Goal: Information Seeking & Learning: Learn about a topic

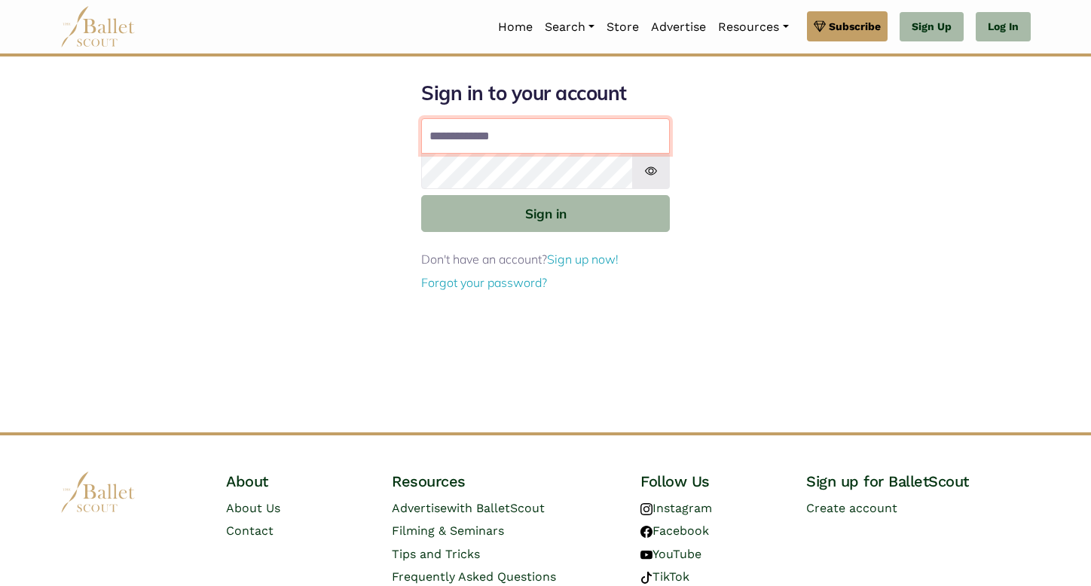
type input "**********"
click at [545, 212] on button "Sign in" at bounding box center [545, 213] width 249 height 37
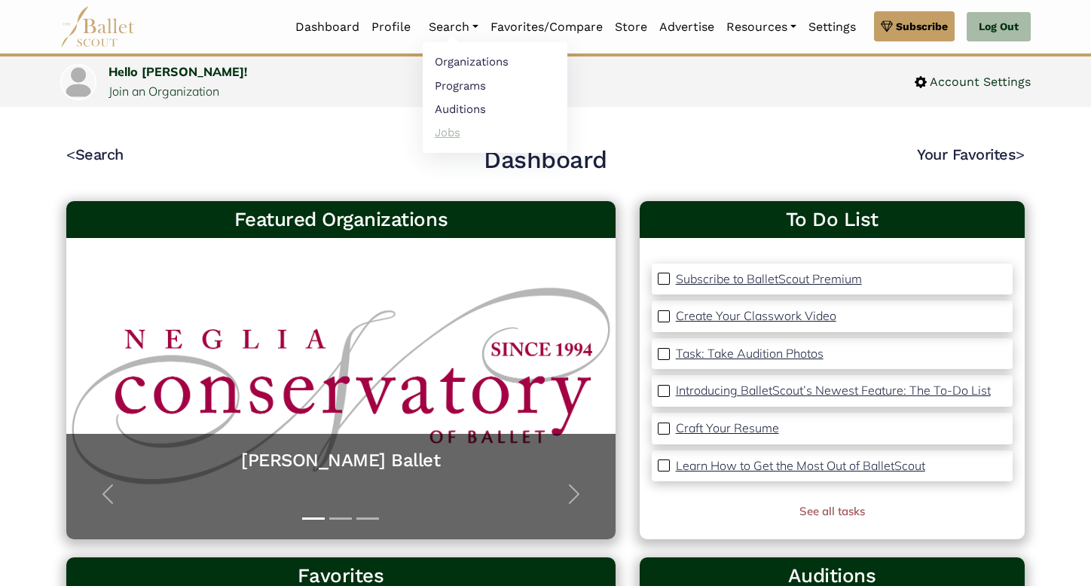
click at [442, 139] on link "Jobs" at bounding box center [495, 132] width 145 height 23
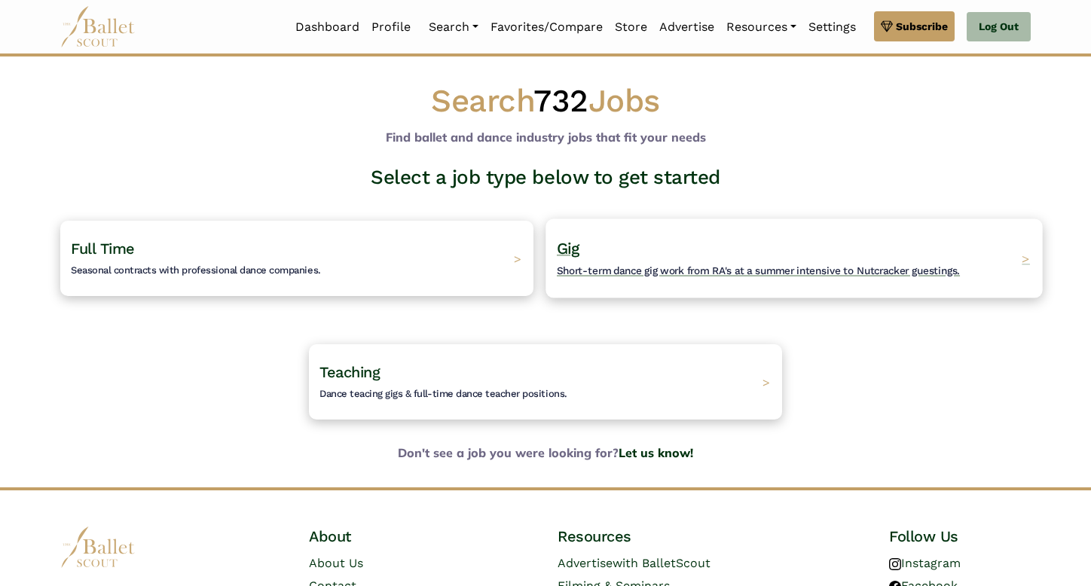
click at [601, 252] on h4 "Gig Short-term dance gig work from RA's at a summer intensive to Nutcracker gue…" at bounding box center [758, 258] width 403 height 41
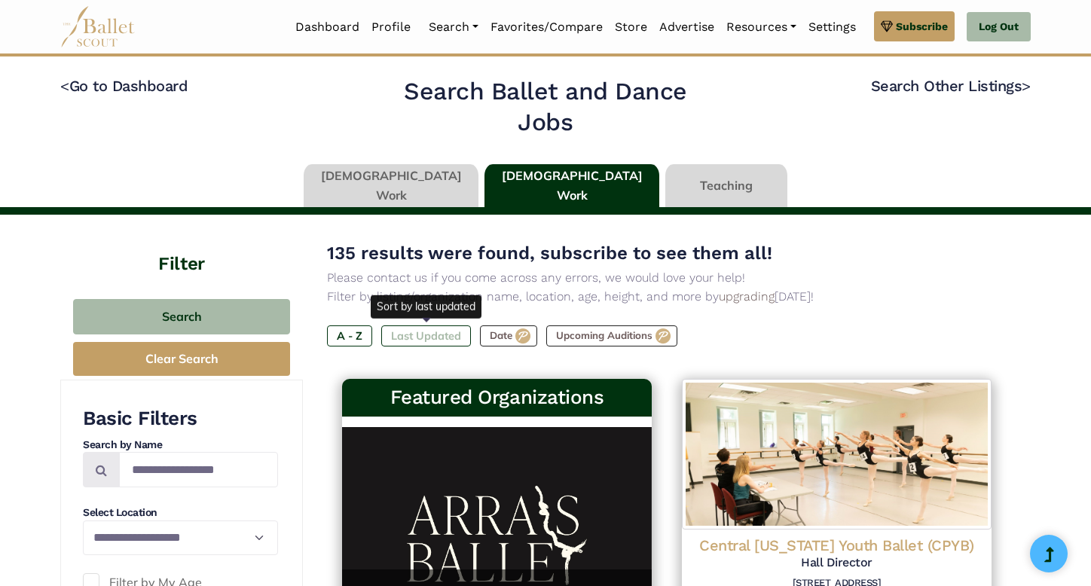
click at [410, 334] on label "Last Updated" at bounding box center [426, 335] width 90 height 21
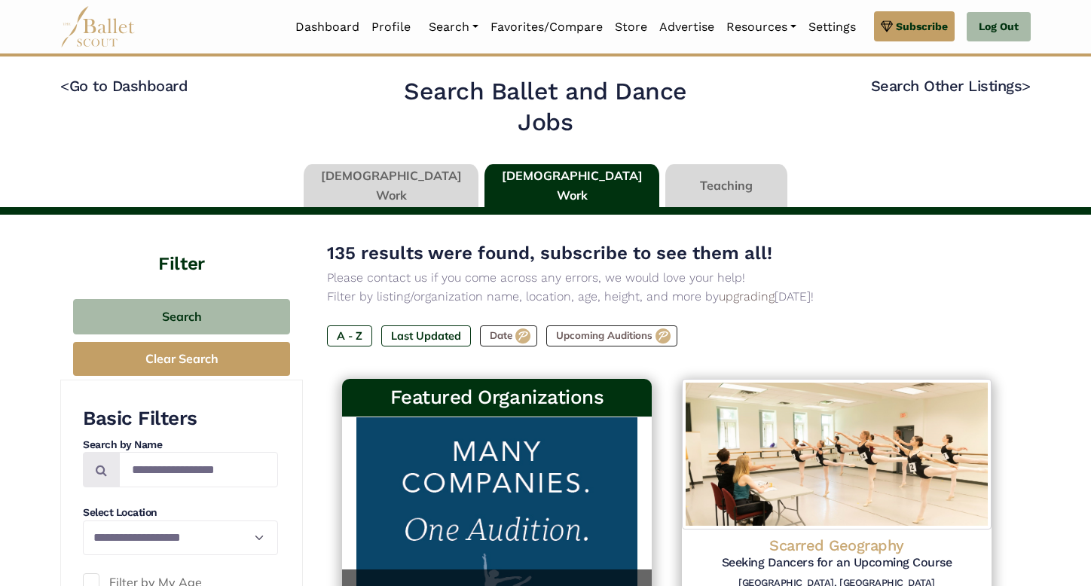
click at [437, 184] on link at bounding box center [391, 185] width 175 height 43
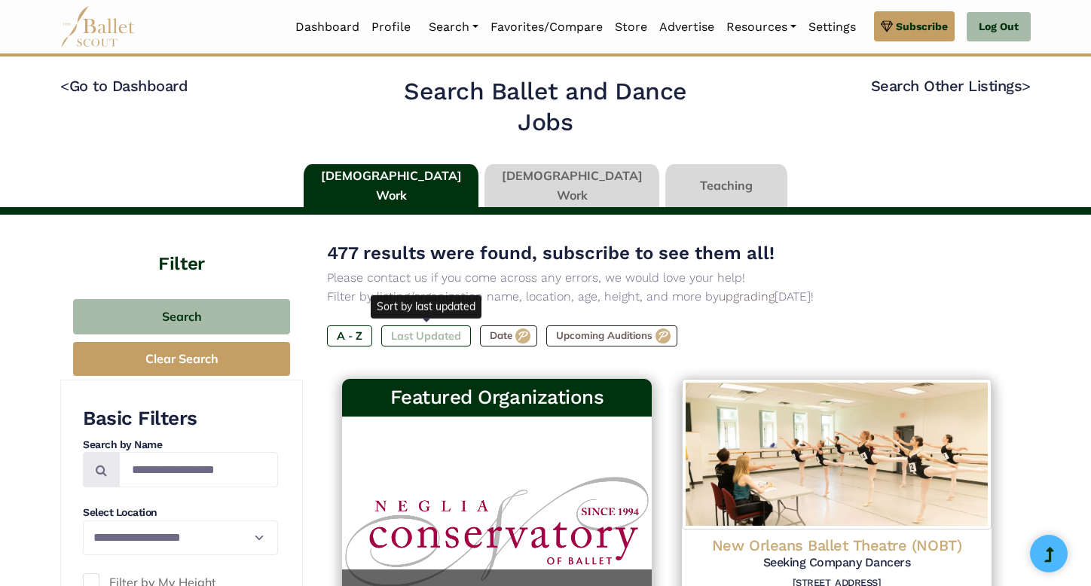
click at [433, 332] on label "Last Updated" at bounding box center [426, 335] width 90 height 21
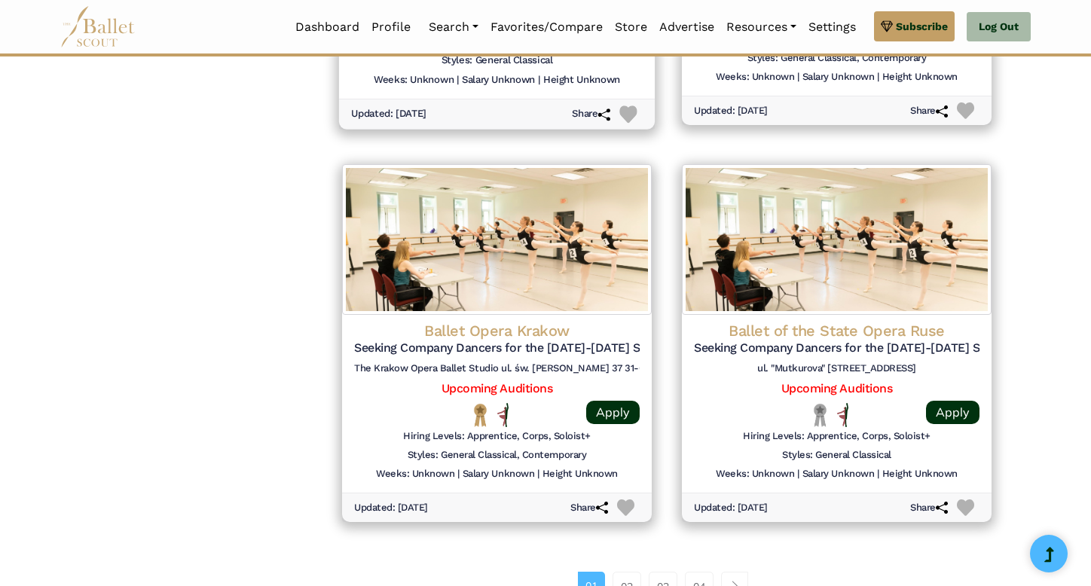
scroll to position [1849, 0]
